Goal: Information Seeking & Learning: Learn about a topic

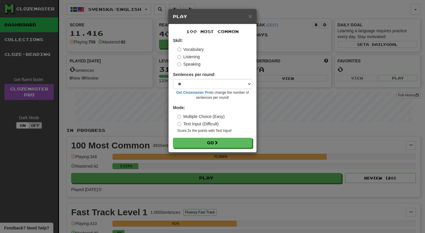
select select "**"
click at [224, 142] on button "Go" at bounding box center [212, 143] width 79 height 10
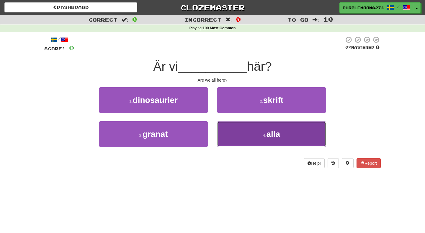
click at [246, 124] on button "4 . alla" at bounding box center [271, 134] width 109 height 26
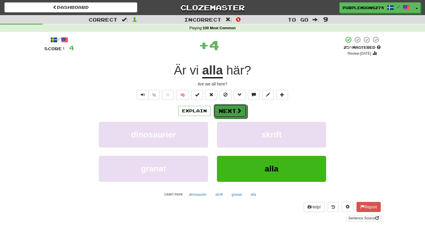
click at [230, 104] on button "Next" at bounding box center [230, 111] width 33 height 14
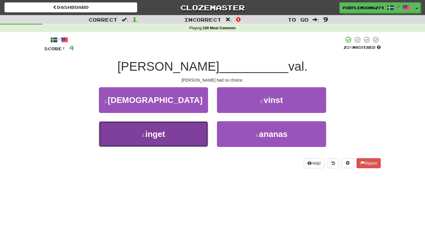
click at [185, 136] on button "3 . inget" at bounding box center [153, 134] width 109 height 26
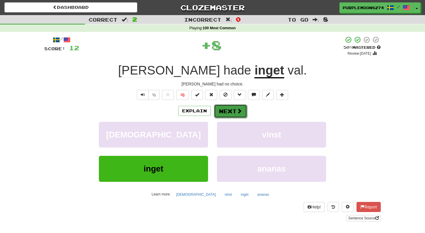
click at [226, 114] on button "Next" at bounding box center [230, 111] width 33 height 14
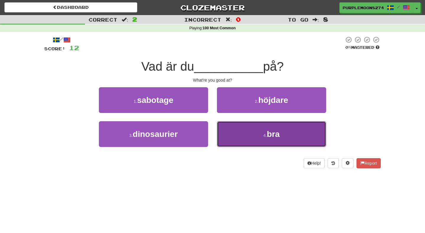
click at [233, 128] on button "4 . bra" at bounding box center [271, 134] width 109 height 26
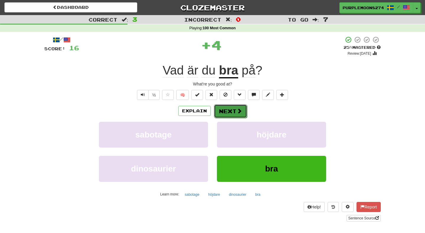
click at [233, 110] on button "Next" at bounding box center [230, 111] width 33 height 14
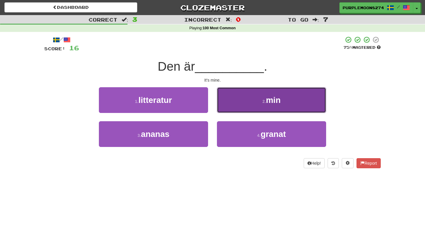
click at [237, 103] on button "2 . min" at bounding box center [271, 100] width 109 height 26
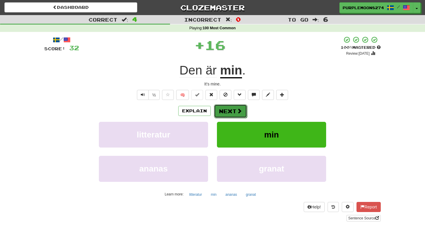
click at [231, 110] on button "Next" at bounding box center [230, 111] width 33 height 14
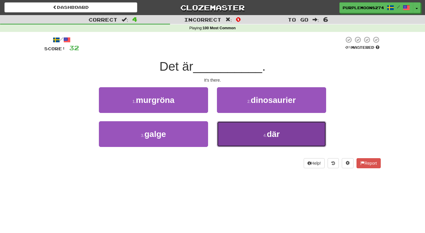
click at [230, 141] on button "4 . där" at bounding box center [271, 134] width 109 height 26
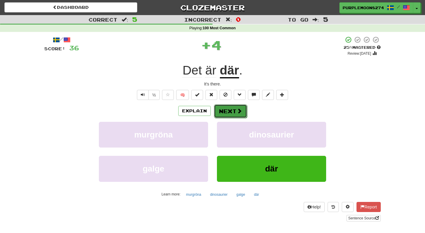
click at [229, 115] on button "Next" at bounding box center [230, 111] width 33 height 14
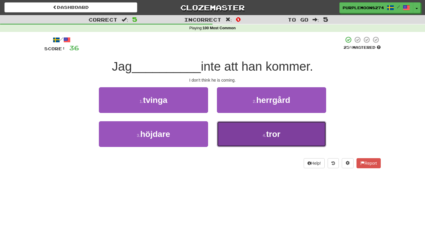
click at [241, 136] on button "4 . tror" at bounding box center [271, 134] width 109 height 26
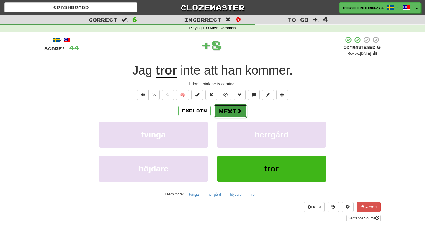
click at [231, 113] on button "Next" at bounding box center [230, 111] width 33 height 14
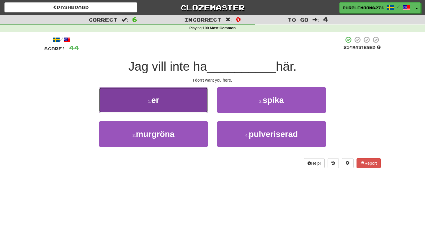
click at [191, 104] on button "1 . er" at bounding box center [153, 100] width 109 height 26
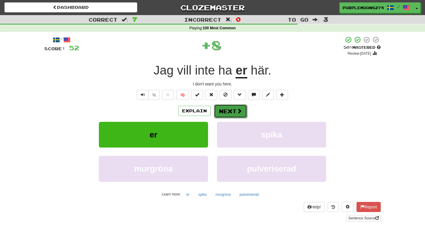
click at [223, 113] on button "Next" at bounding box center [230, 111] width 33 height 14
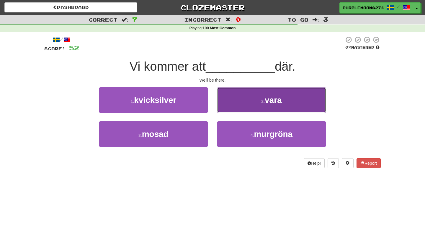
click at [240, 102] on button "2 . vara" at bounding box center [271, 100] width 109 height 26
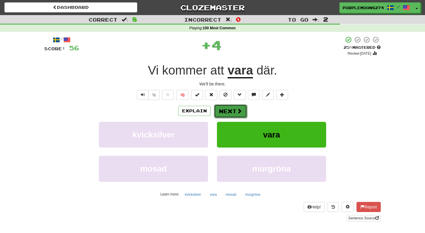
click at [232, 109] on button "Next" at bounding box center [230, 111] width 33 height 14
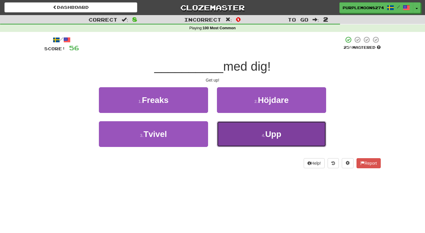
click at [226, 132] on button "4 . Upp" at bounding box center [271, 134] width 109 height 26
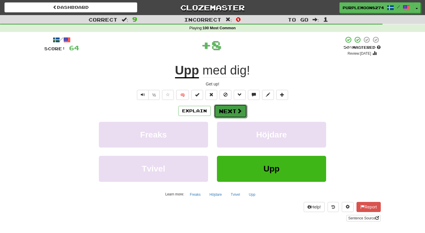
click at [229, 108] on button "Next" at bounding box center [230, 111] width 33 height 14
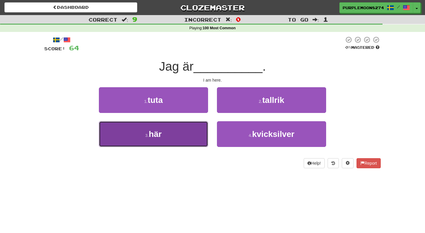
click at [179, 124] on button "3 . här" at bounding box center [153, 134] width 109 height 26
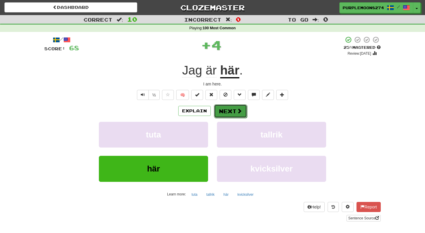
click at [222, 110] on button "Next" at bounding box center [230, 111] width 33 height 14
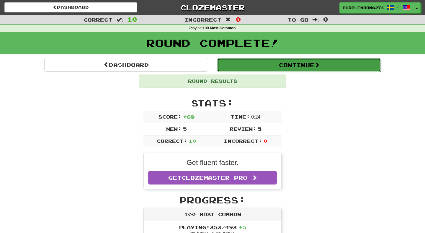
click at [251, 70] on button "Continue" at bounding box center [299, 65] width 164 height 14
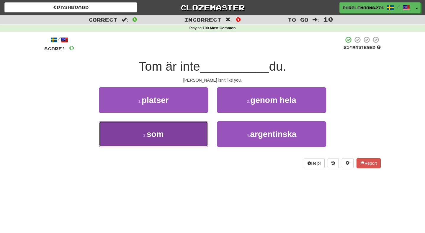
click at [199, 132] on button "3 . som" at bounding box center [153, 134] width 109 height 26
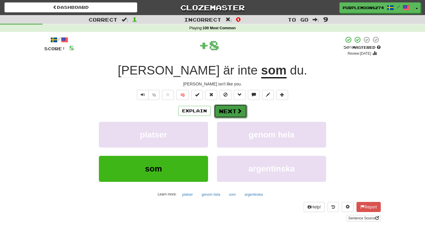
click at [227, 111] on button "Next" at bounding box center [230, 111] width 33 height 14
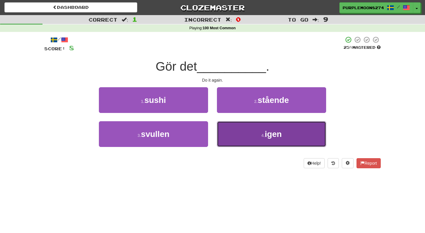
click at [228, 133] on button "4 . igen" at bounding box center [271, 134] width 109 height 26
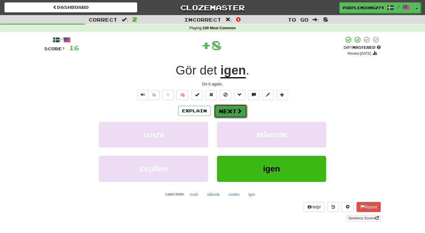
click at [222, 111] on button "Next" at bounding box center [230, 111] width 33 height 14
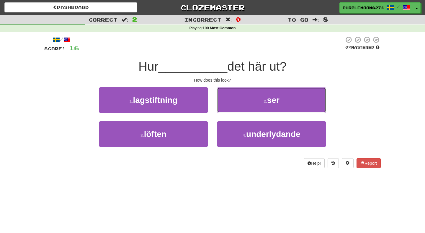
click at [222, 111] on button "2 . ser" at bounding box center [271, 100] width 109 height 26
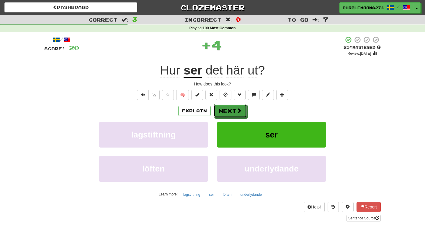
click at [222, 111] on button "Next" at bounding box center [230, 111] width 33 height 14
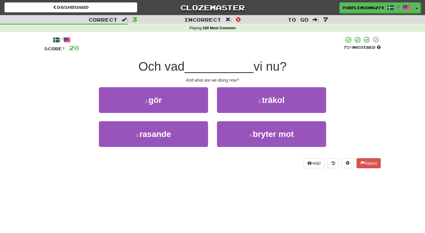
click at [194, 114] on div "1 . gör" at bounding box center [153, 104] width 118 height 34
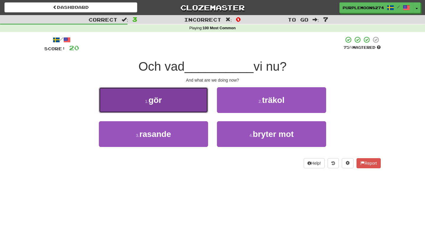
click at [198, 106] on button "1 . gör" at bounding box center [153, 100] width 109 height 26
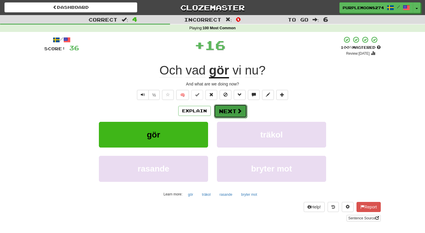
click at [232, 105] on button "Next" at bounding box center [230, 111] width 33 height 14
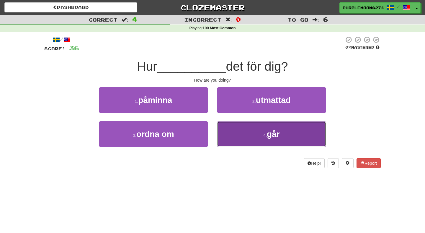
click at [228, 125] on button "4 . går" at bounding box center [271, 134] width 109 height 26
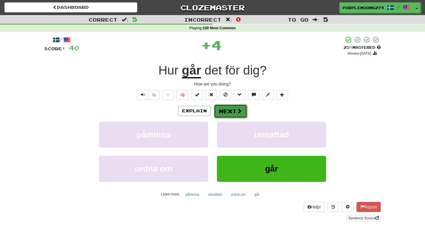
click at [232, 109] on button "Next" at bounding box center [230, 111] width 33 height 14
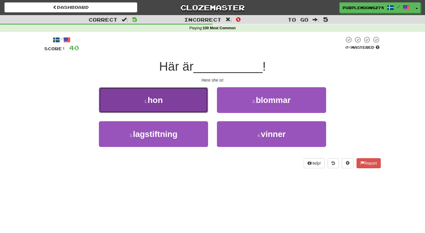
click at [184, 111] on button "1 . hon" at bounding box center [153, 100] width 109 height 26
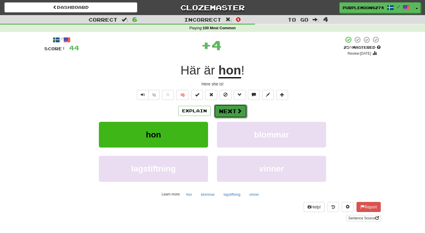
click at [230, 109] on button "Next" at bounding box center [230, 111] width 33 height 14
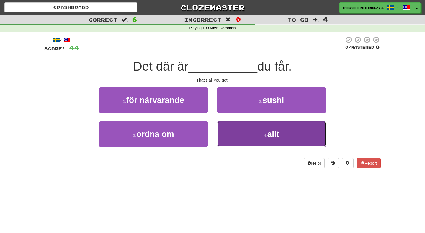
click at [228, 128] on button "4 . allt" at bounding box center [271, 134] width 109 height 26
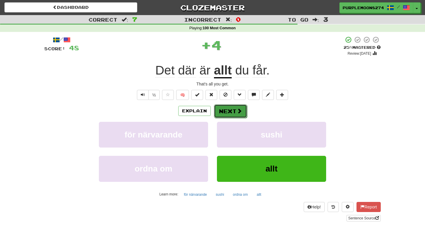
click at [231, 111] on button "Next" at bounding box center [230, 111] width 33 height 14
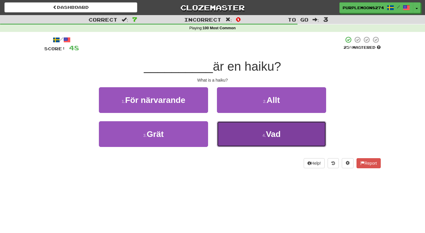
click at [242, 140] on button "4 . Vad" at bounding box center [271, 134] width 109 height 26
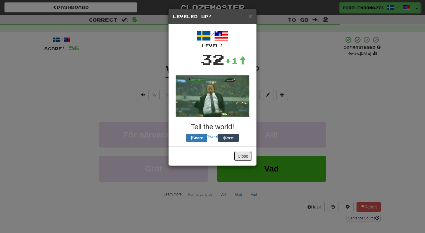
click at [242, 155] on button "Close" at bounding box center [243, 156] width 18 height 10
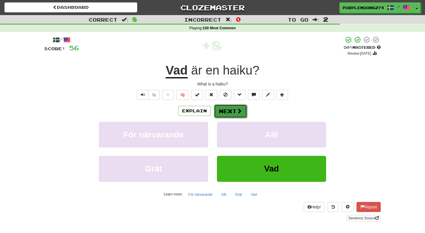
click at [241, 113] on span at bounding box center [239, 110] width 5 height 5
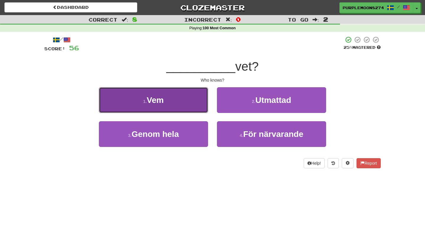
click at [203, 104] on button "1 . Vem" at bounding box center [153, 100] width 109 height 26
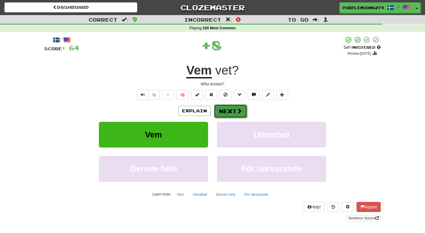
click at [234, 111] on button "Next" at bounding box center [230, 111] width 33 height 14
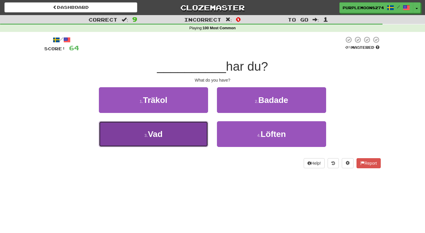
click at [190, 133] on button "3 . Vad" at bounding box center [153, 134] width 109 height 26
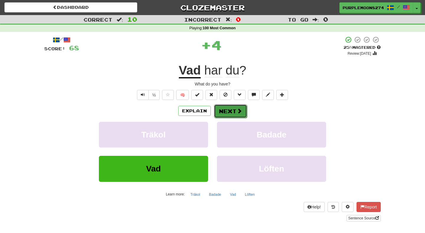
click at [224, 110] on button "Next" at bounding box center [230, 111] width 33 height 14
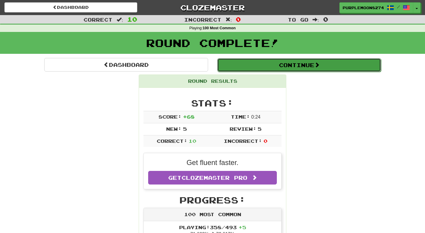
click at [268, 59] on button "Continue" at bounding box center [299, 65] width 164 height 14
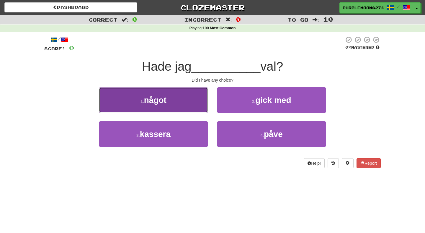
click at [197, 102] on button "1 . något" at bounding box center [153, 100] width 109 height 26
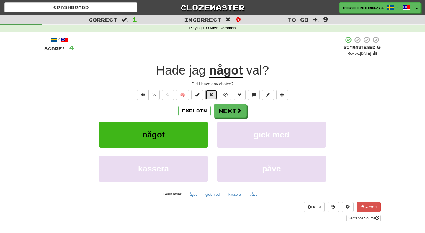
click at [211, 97] on button at bounding box center [211, 95] width 12 height 10
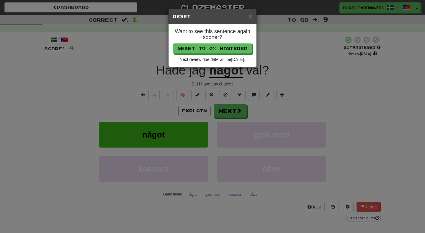
click at [219, 54] on div "Want to see this sentence again sooner? Reset to 0% Mastered Next review due da…" at bounding box center [213, 45] width 88 height 43
click at [219, 50] on button "Reset to 0% Mastered" at bounding box center [212, 49] width 79 height 10
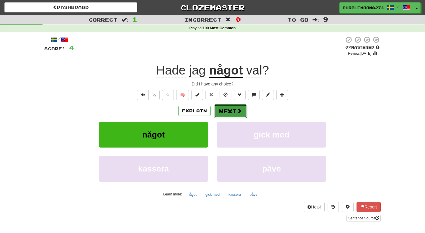
click at [219, 107] on button "Next" at bounding box center [230, 111] width 33 height 14
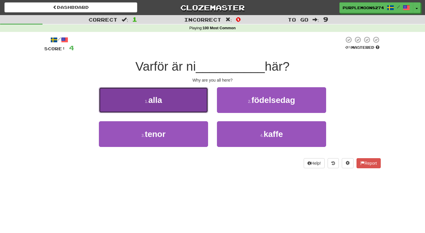
click at [195, 105] on button "1 . alla" at bounding box center [153, 100] width 109 height 26
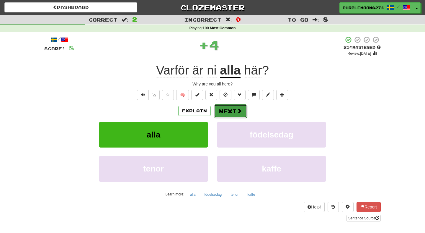
click at [230, 112] on button "Next" at bounding box center [230, 111] width 33 height 14
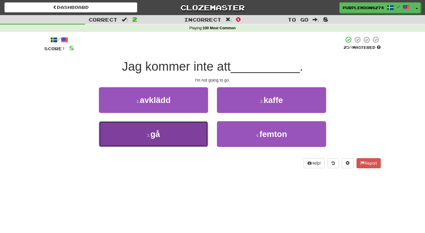
click at [197, 135] on button "3 . gå" at bounding box center [153, 134] width 109 height 26
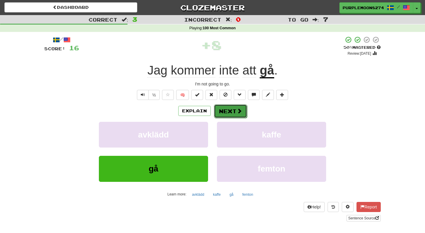
click at [233, 109] on button "Next" at bounding box center [230, 111] width 33 height 14
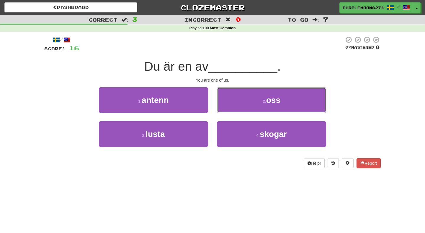
click at [233, 109] on button "2 . oss" at bounding box center [271, 100] width 109 height 26
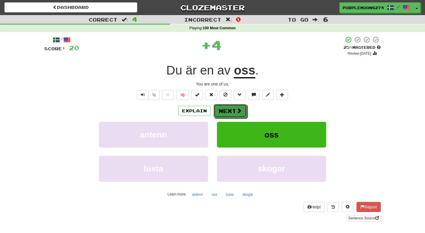
click at [233, 109] on button "Next" at bounding box center [230, 111] width 33 height 14
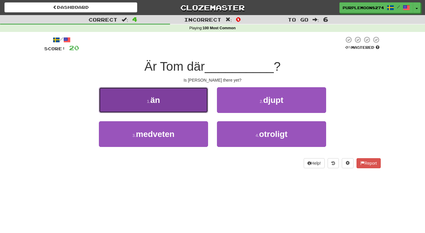
click at [175, 105] on button "1 . än" at bounding box center [153, 100] width 109 height 26
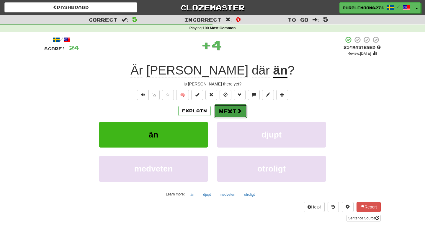
click at [221, 108] on button "Next" at bounding box center [230, 111] width 33 height 14
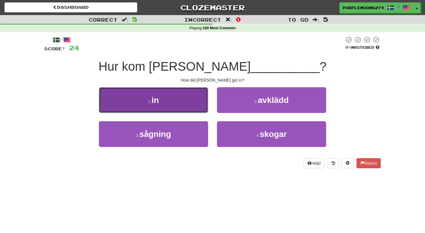
click at [186, 102] on button "1 . in" at bounding box center [153, 100] width 109 height 26
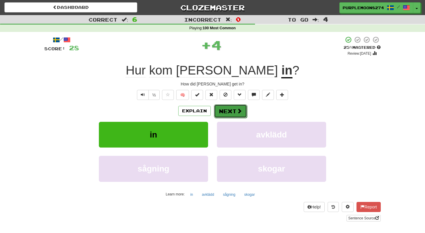
click at [222, 112] on button "Next" at bounding box center [230, 111] width 33 height 14
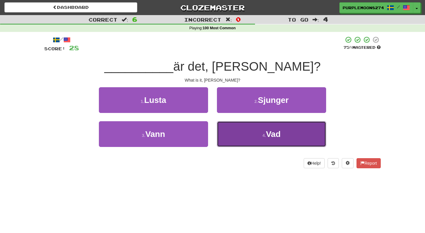
click at [223, 135] on button "4 . Vad" at bounding box center [271, 134] width 109 height 26
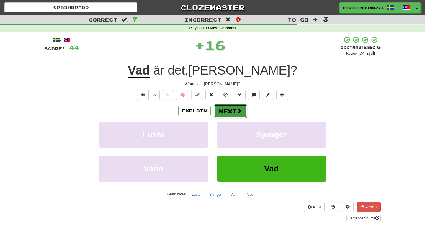
click at [230, 110] on button "Next" at bounding box center [230, 111] width 33 height 14
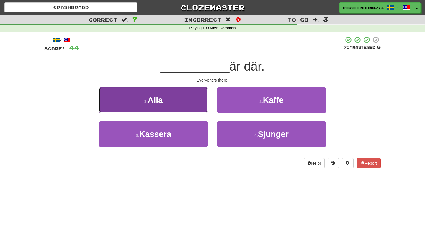
click at [190, 107] on button "1 . Alla" at bounding box center [153, 100] width 109 height 26
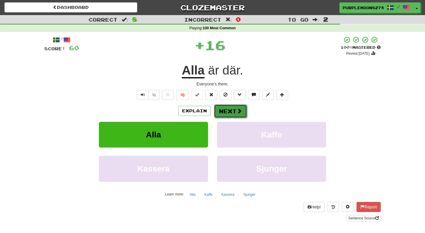
click at [231, 106] on button "Next" at bounding box center [230, 111] width 33 height 14
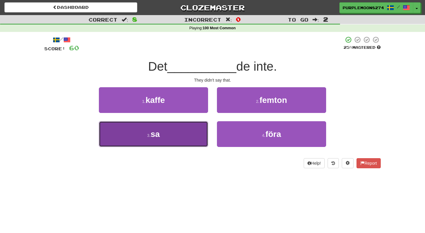
click at [185, 133] on button "3 . sa" at bounding box center [153, 134] width 109 height 26
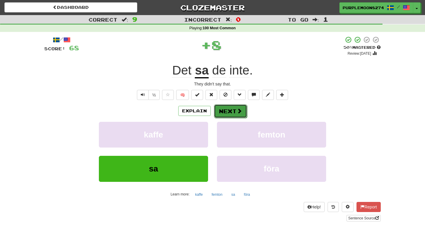
click at [220, 112] on button "Next" at bounding box center [230, 111] width 33 height 14
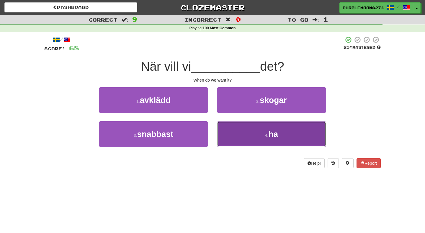
click at [222, 130] on button "4 . ha" at bounding box center [271, 134] width 109 height 26
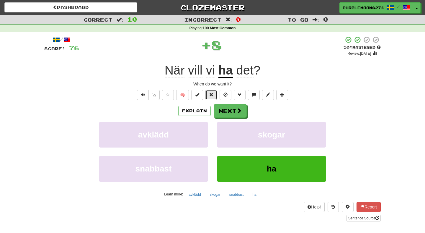
click at [213, 96] on span at bounding box center [211, 94] width 4 height 4
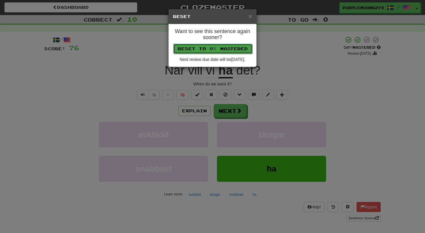
click at [217, 53] on button "Reset to 0% Mastered" at bounding box center [212, 49] width 79 height 10
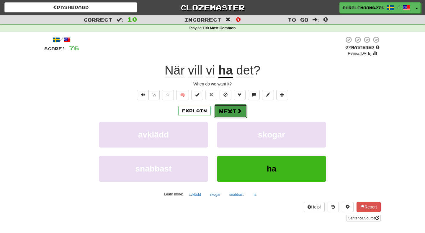
click at [221, 109] on button "Next" at bounding box center [230, 111] width 33 height 14
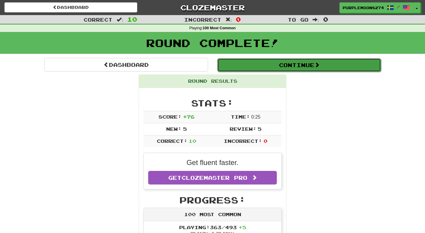
click at [246, 68] on button "Continue" at bounding box center [299, 65] width 164 height 14
